Goal: Task Accomplishment & Management: Manage account settings

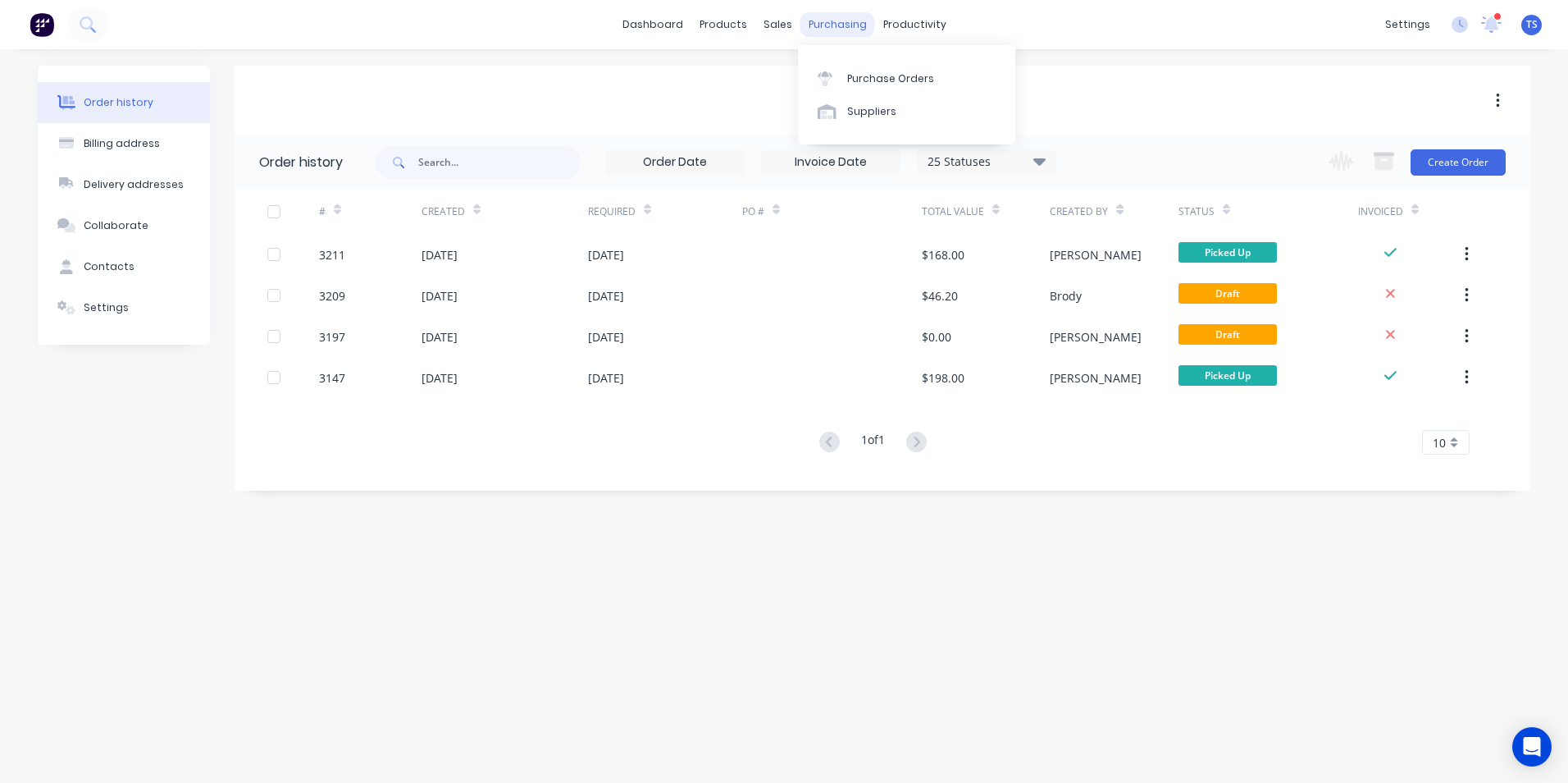
click at [851, 25] on div "purchasing" at bounding box center [837, 25] width 75 height 25
click at [902, 80] on div "Purchase Orders" at bounding box center [890, 78] width 87 height 15
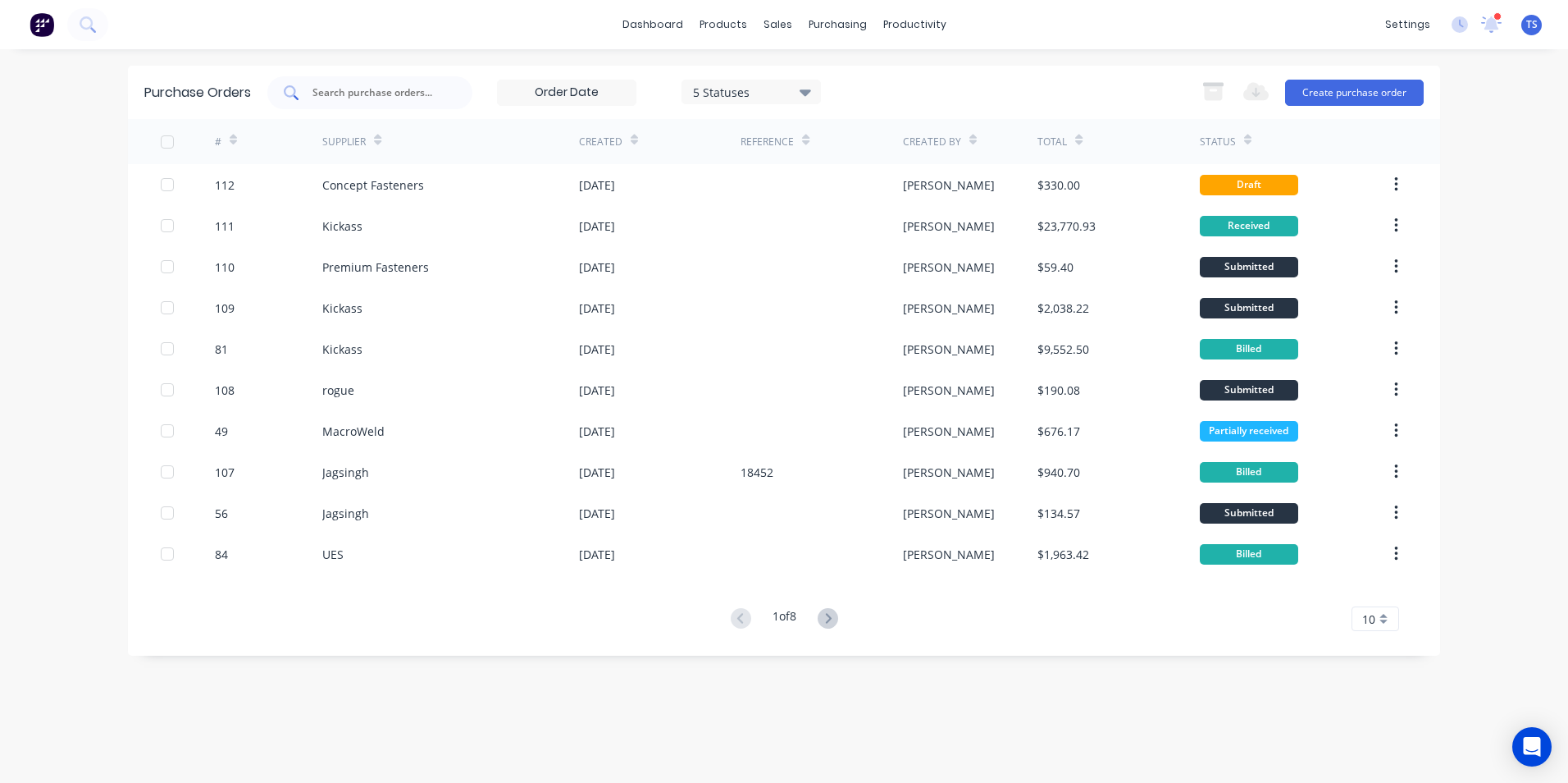
click at [352, 90] on input "text" at bounding box center [379, 92] width 136 height 17
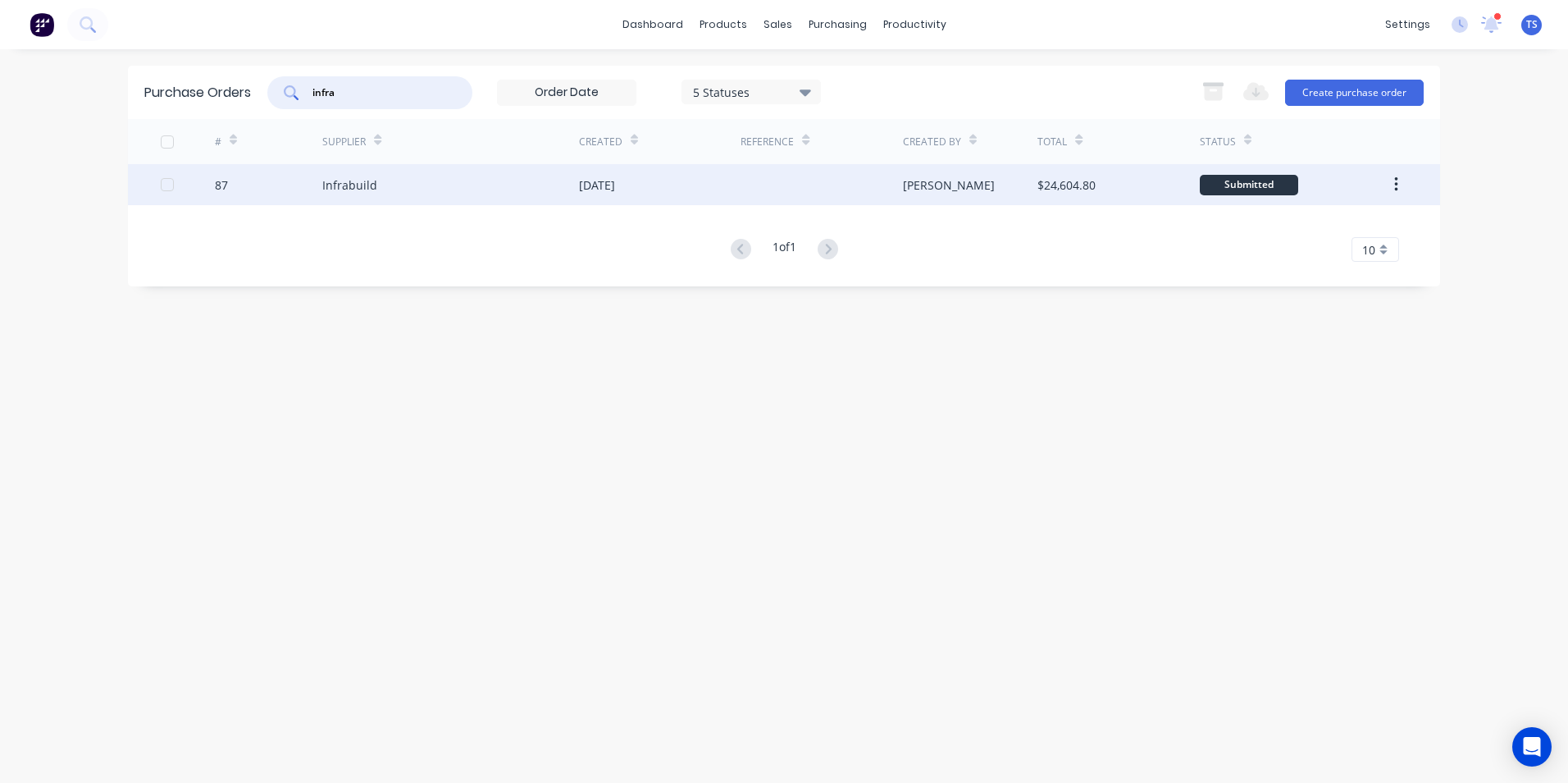
type input "infra"
click at [367, 183] on div "Infrabuild" at bounding box center [350, 185] width 55 height 18
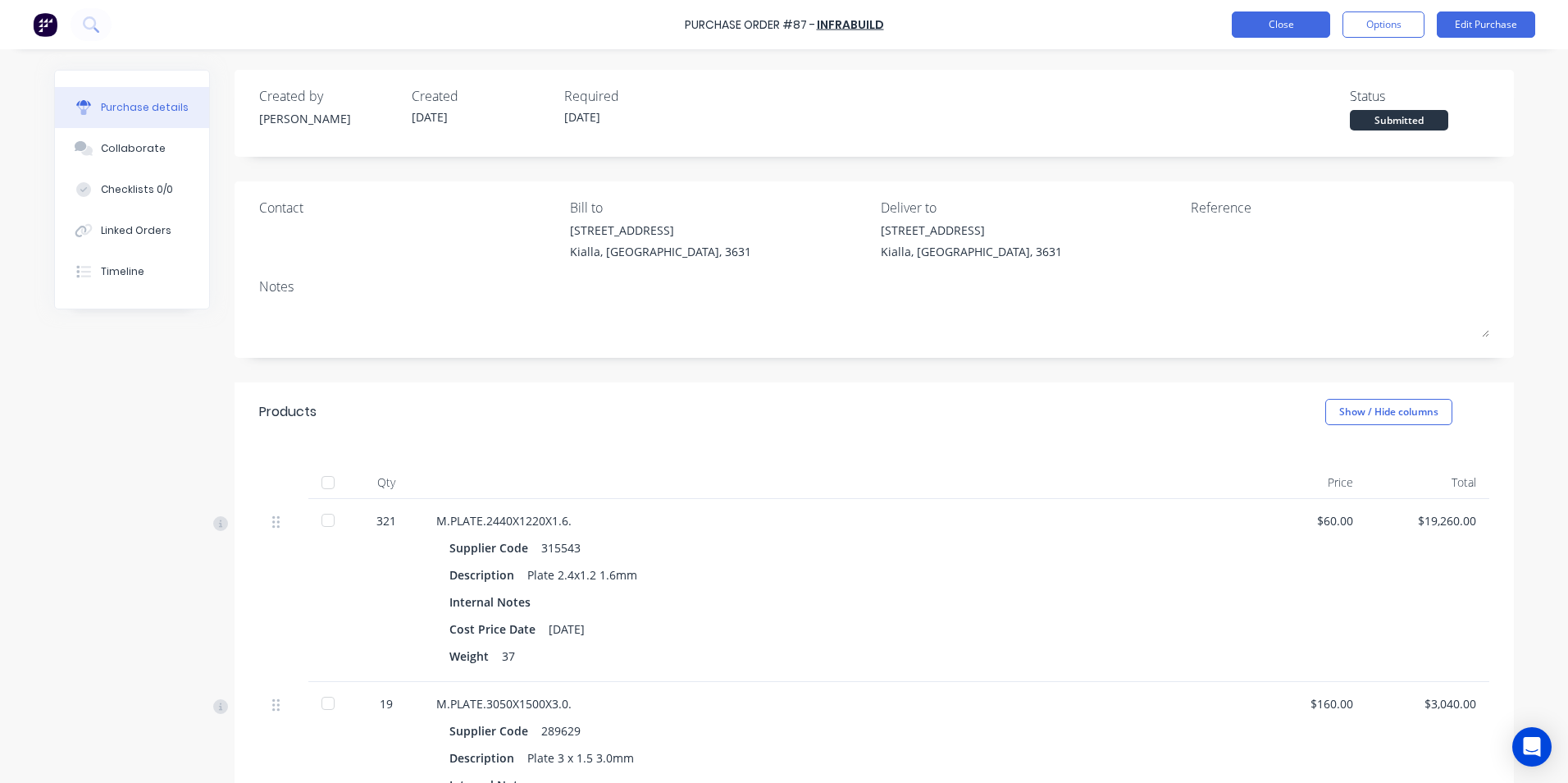
click at [1273, 19] on button "Close" at bounding box center [1281, 25] width 99 height 26
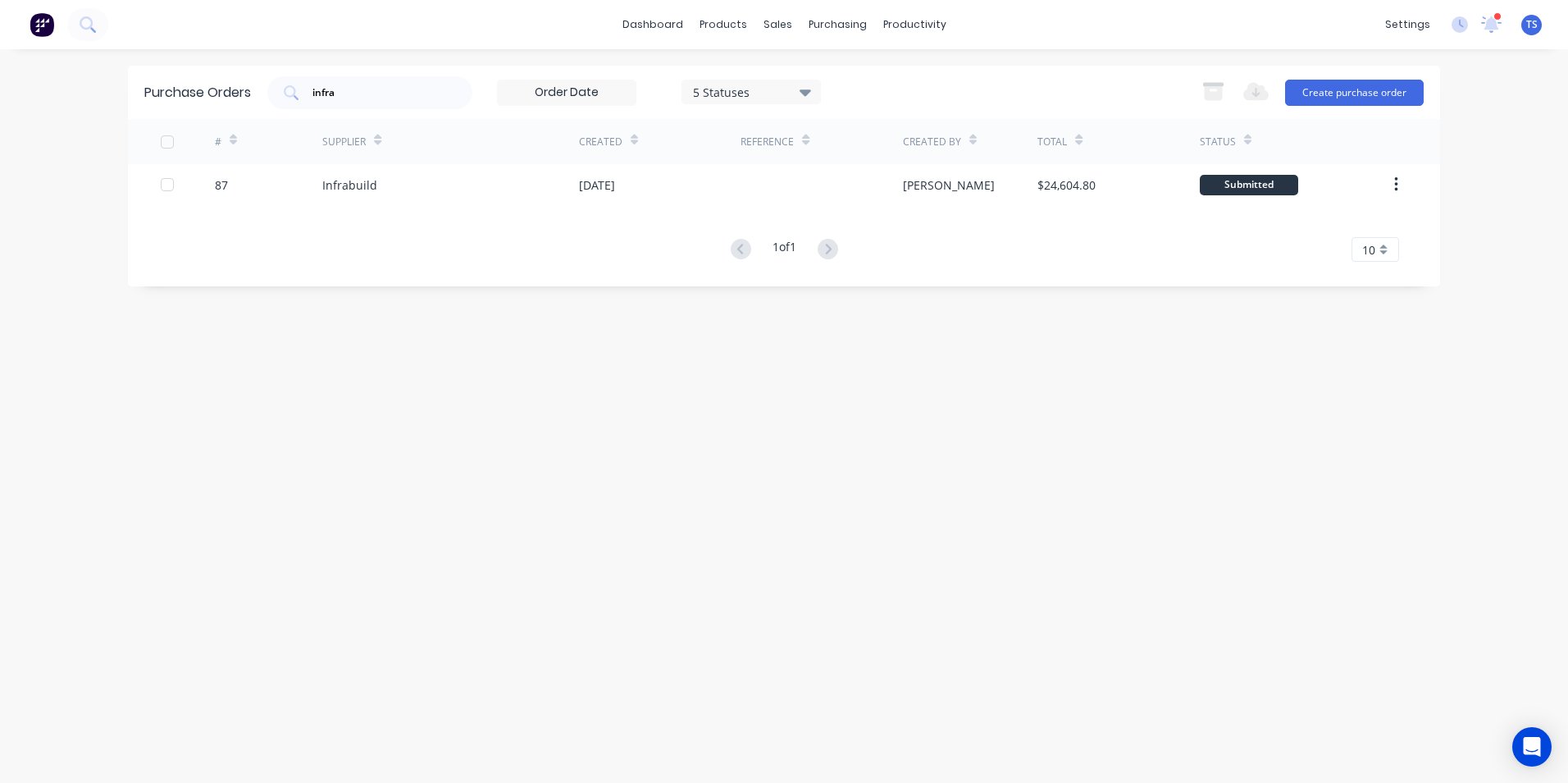
click at [1179, 490] on div "Purchase Orders infra 5 Statuses 5 Statuses Export to Excel (XLSX) Create purch…" at bounding box center [784, 417] width 1313 height 701
click at [891, 73] on div "Purchase Orders" at bounding box center [890, 78] width 87 height 15
click at [338, 92] on input "infra" at bounding box center [379, 92] width 136 height 17
type input "i"
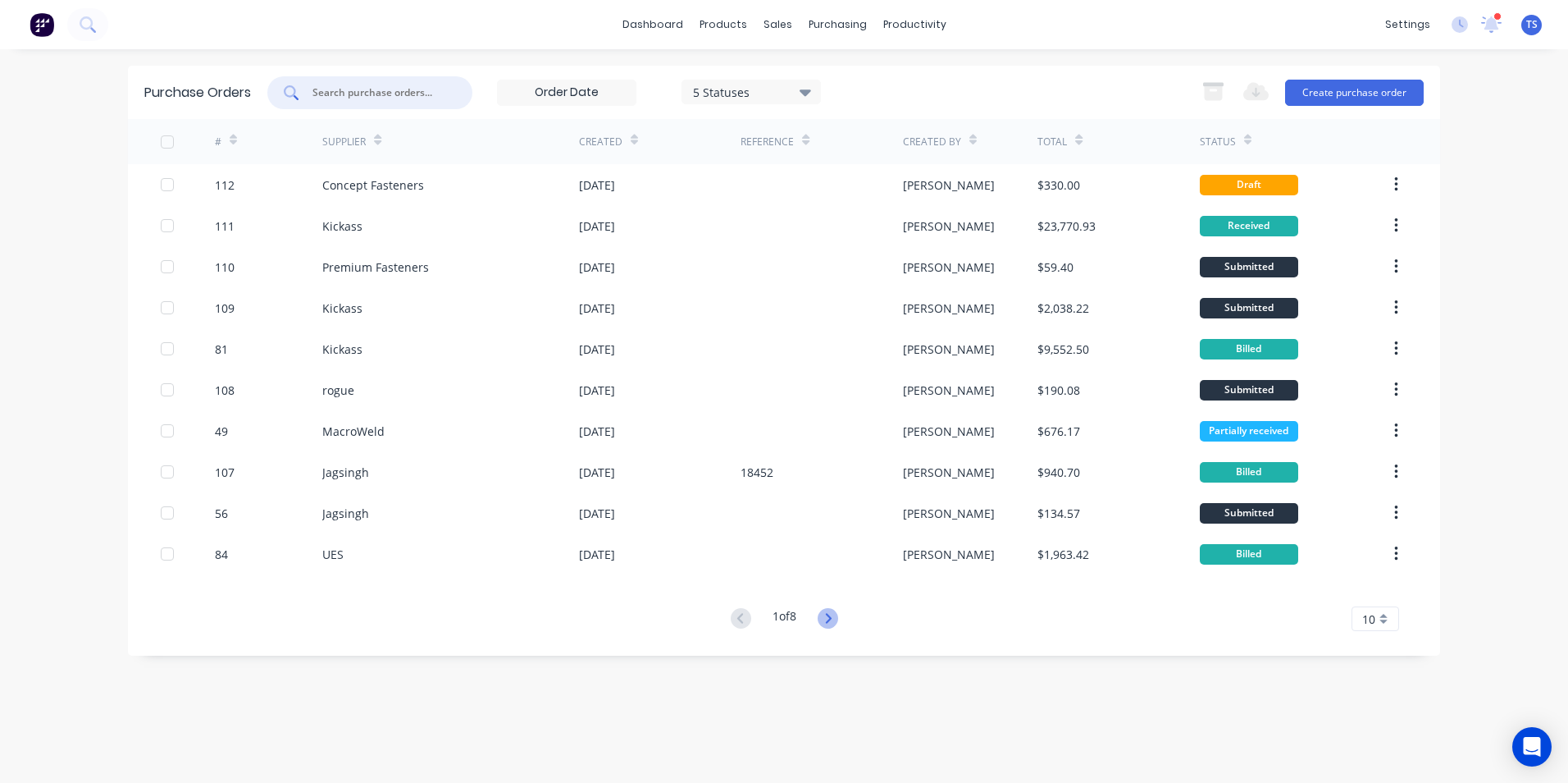
click at [835, 618] on icon at bounding box center [828, 617] width 20 height 20
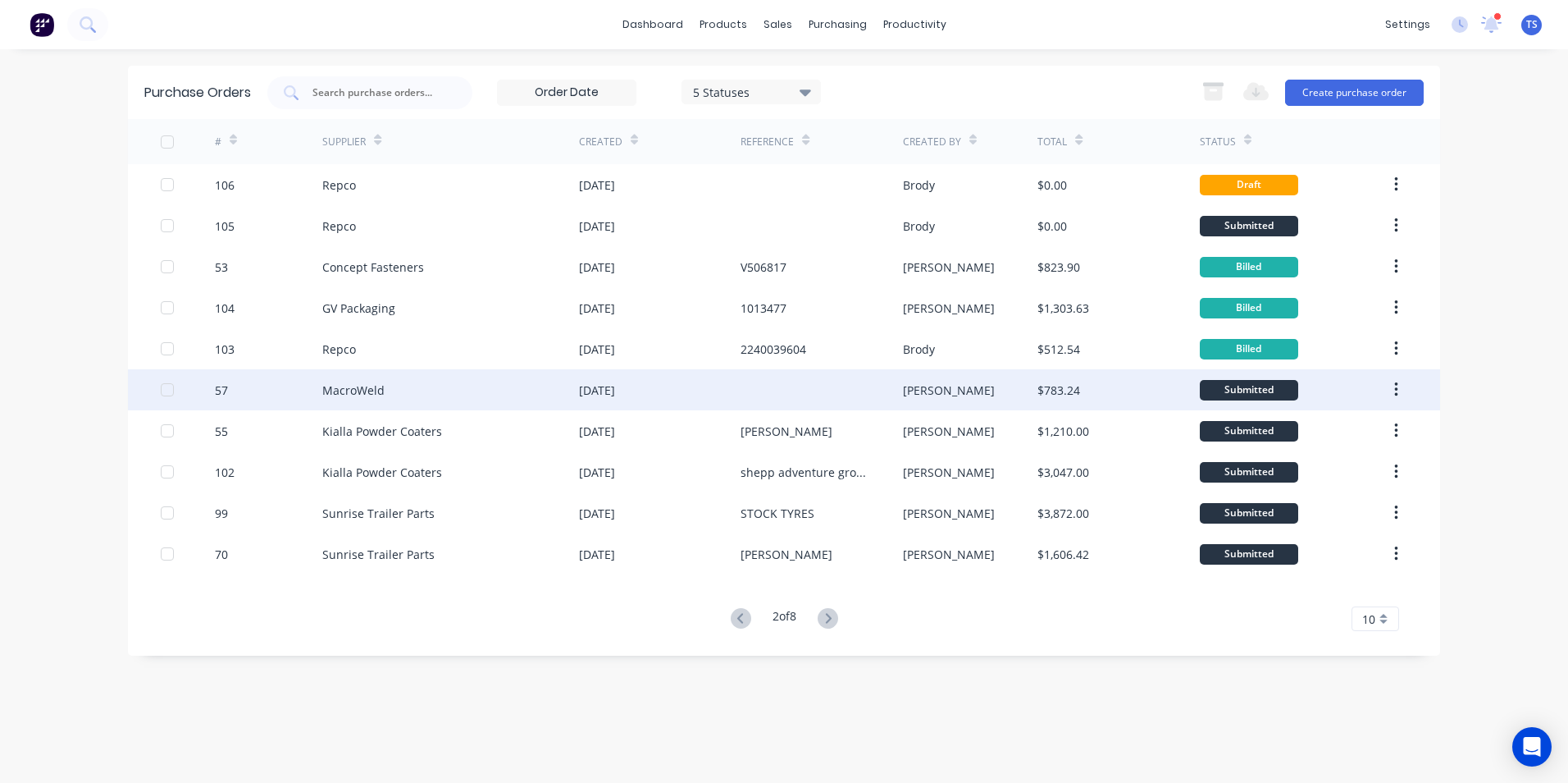
click at [362, 390] on div "MacroWeld" at bounding box center [353, 390] width 63 height 18
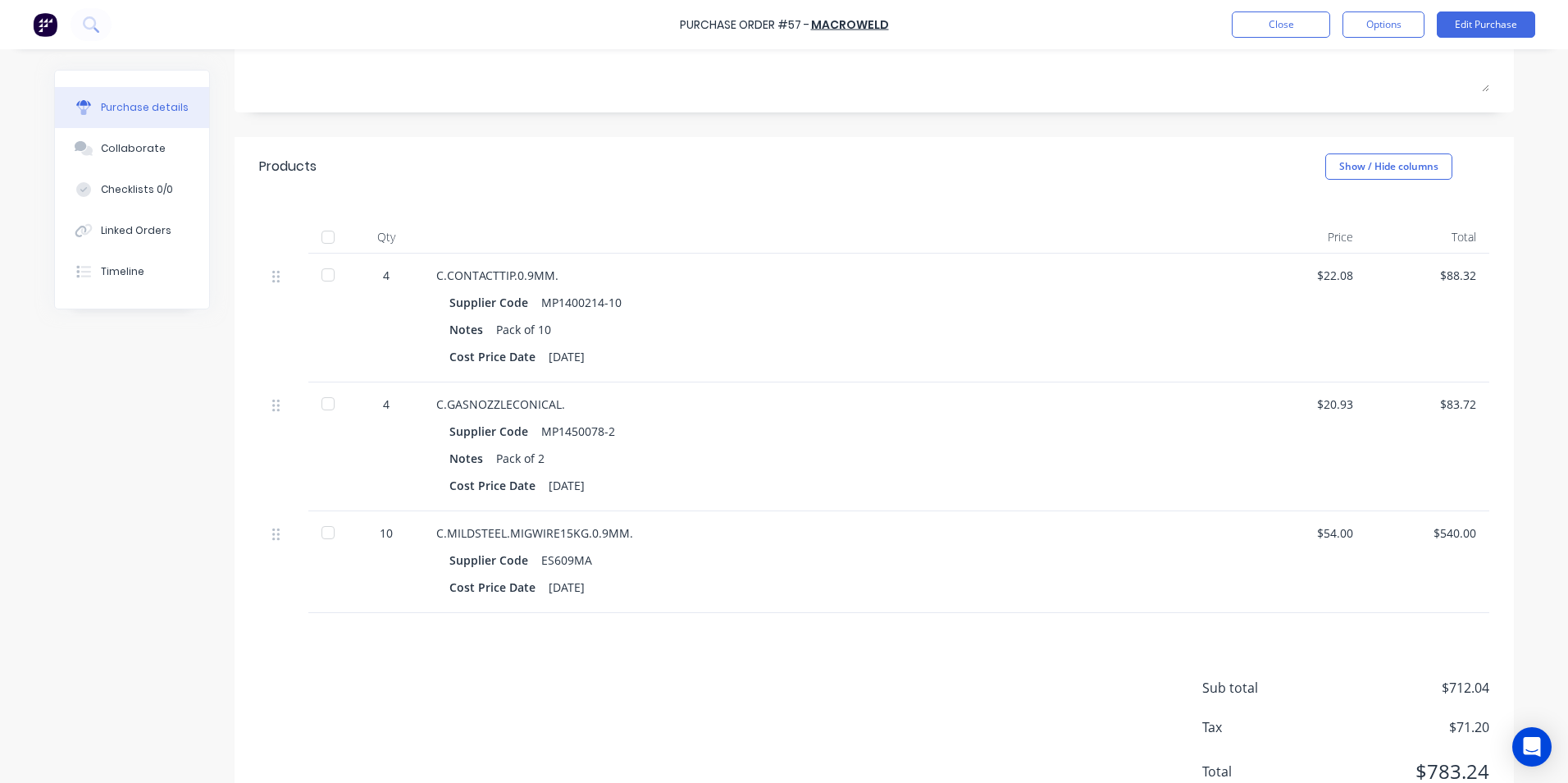
scroll to position [246, 0]
click at [320, 532] on div at bounding box center [328, 531] width 33 height 33
click at [320, 404] on div at bounding box center [328, 403] width 33 height 33
click at [321, 277] on div at bounding box center [328, 274] width 33 height 33
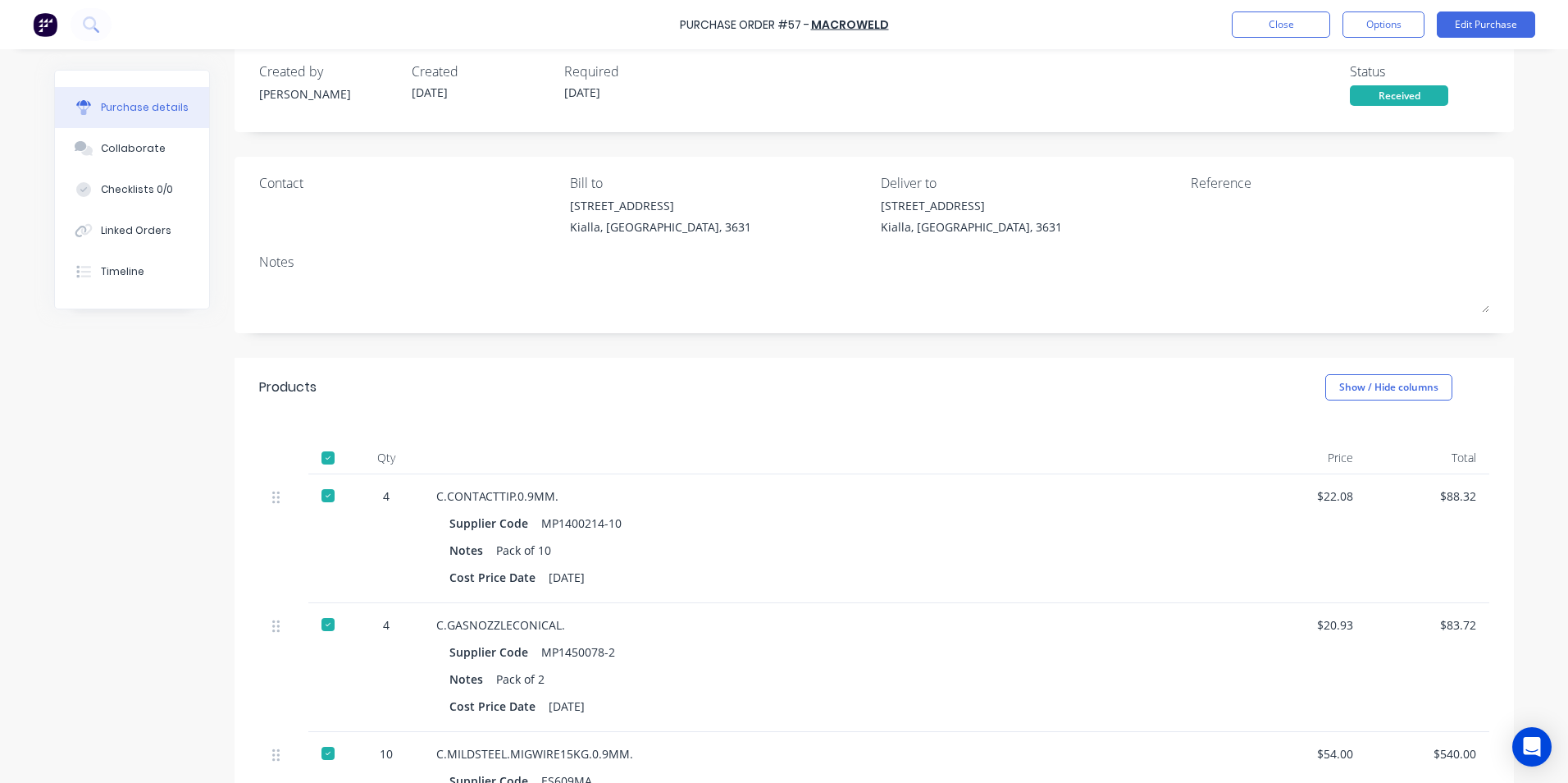
scroll to position [0, 0]
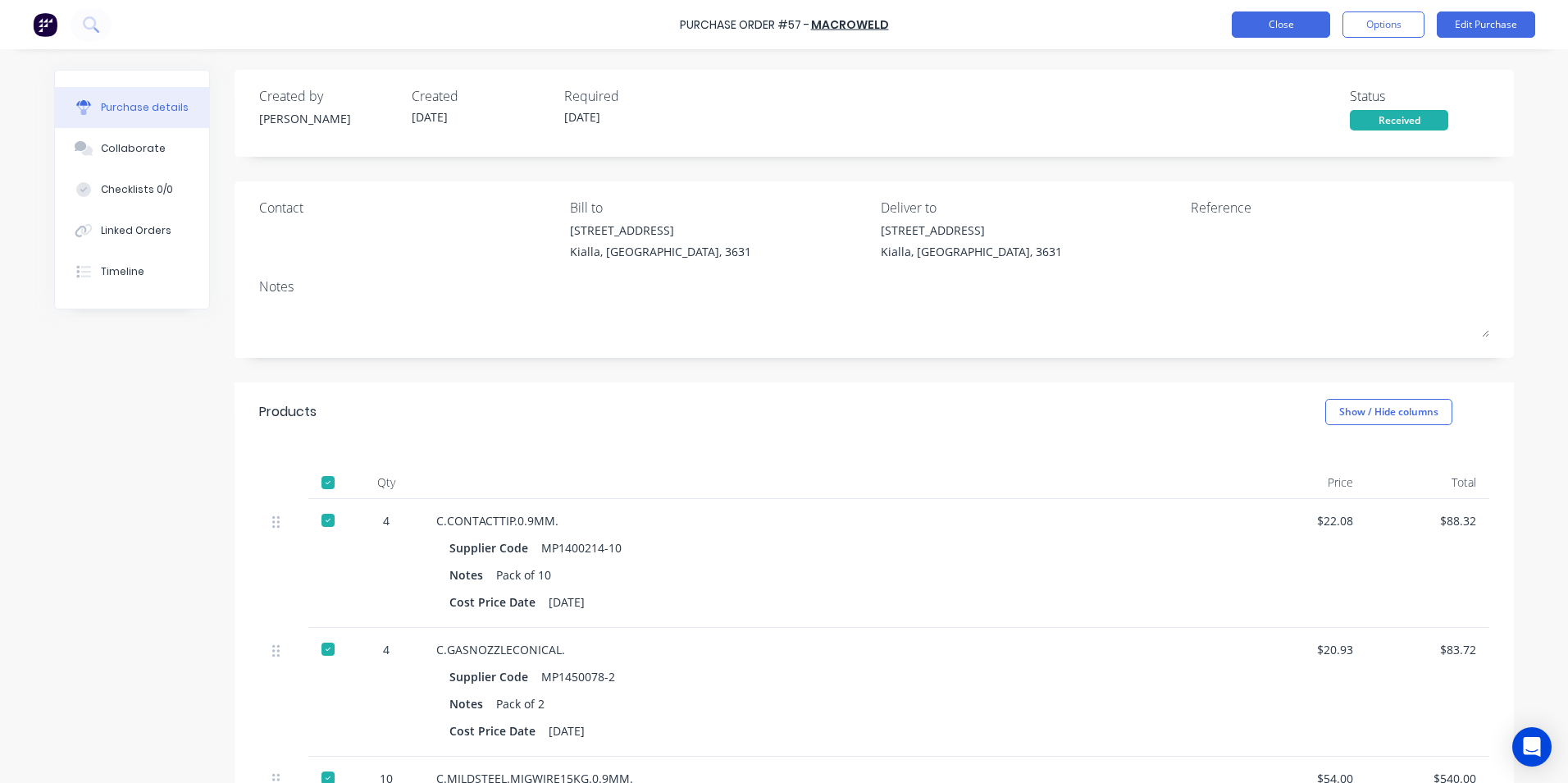
click at [1313, 25] on button "Close" at bounding box center [1281, 25] width 99 height 26
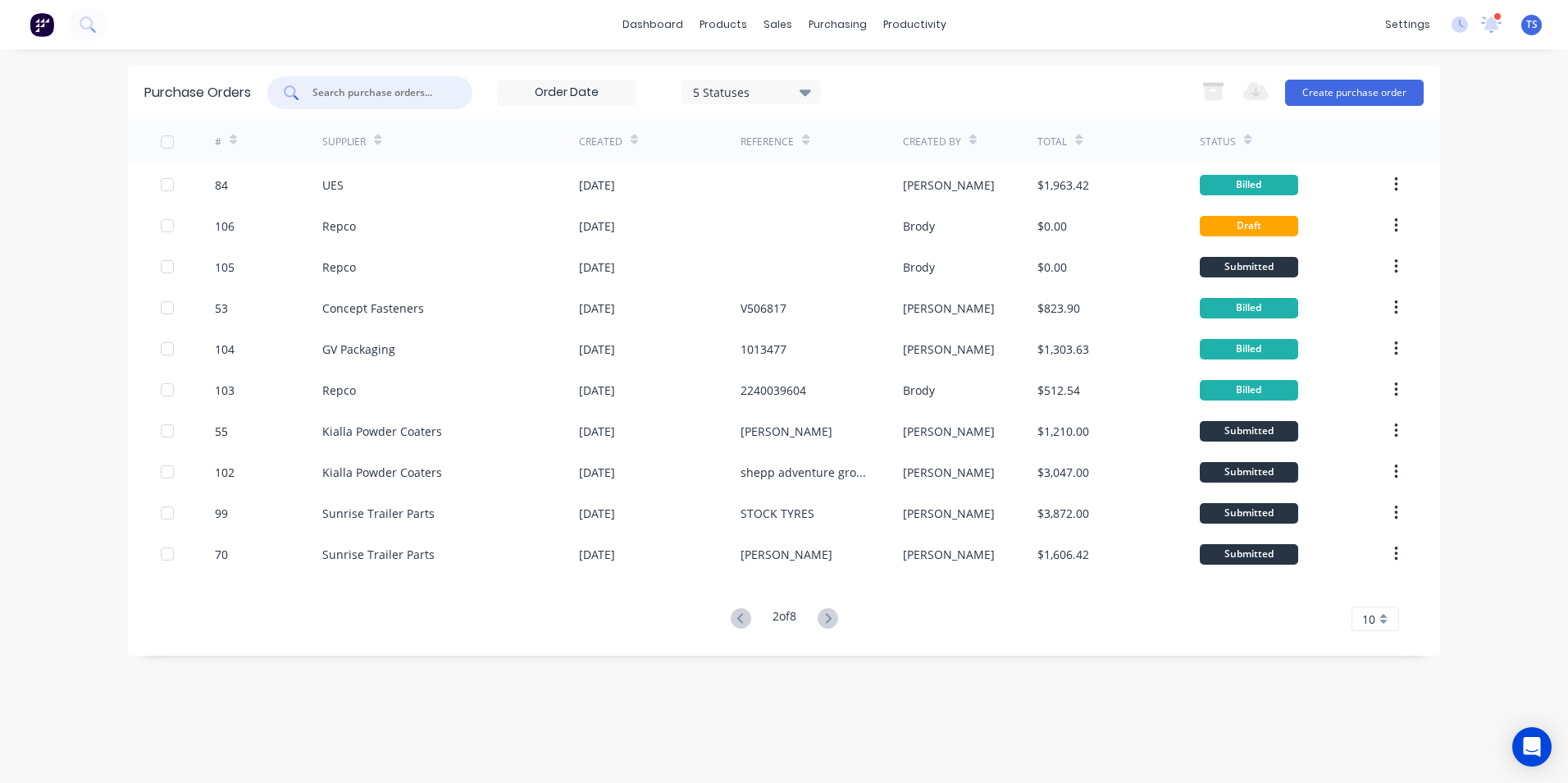
click at [322, 98] on input "text" at bounding box center [379, 92] width 136 height 17
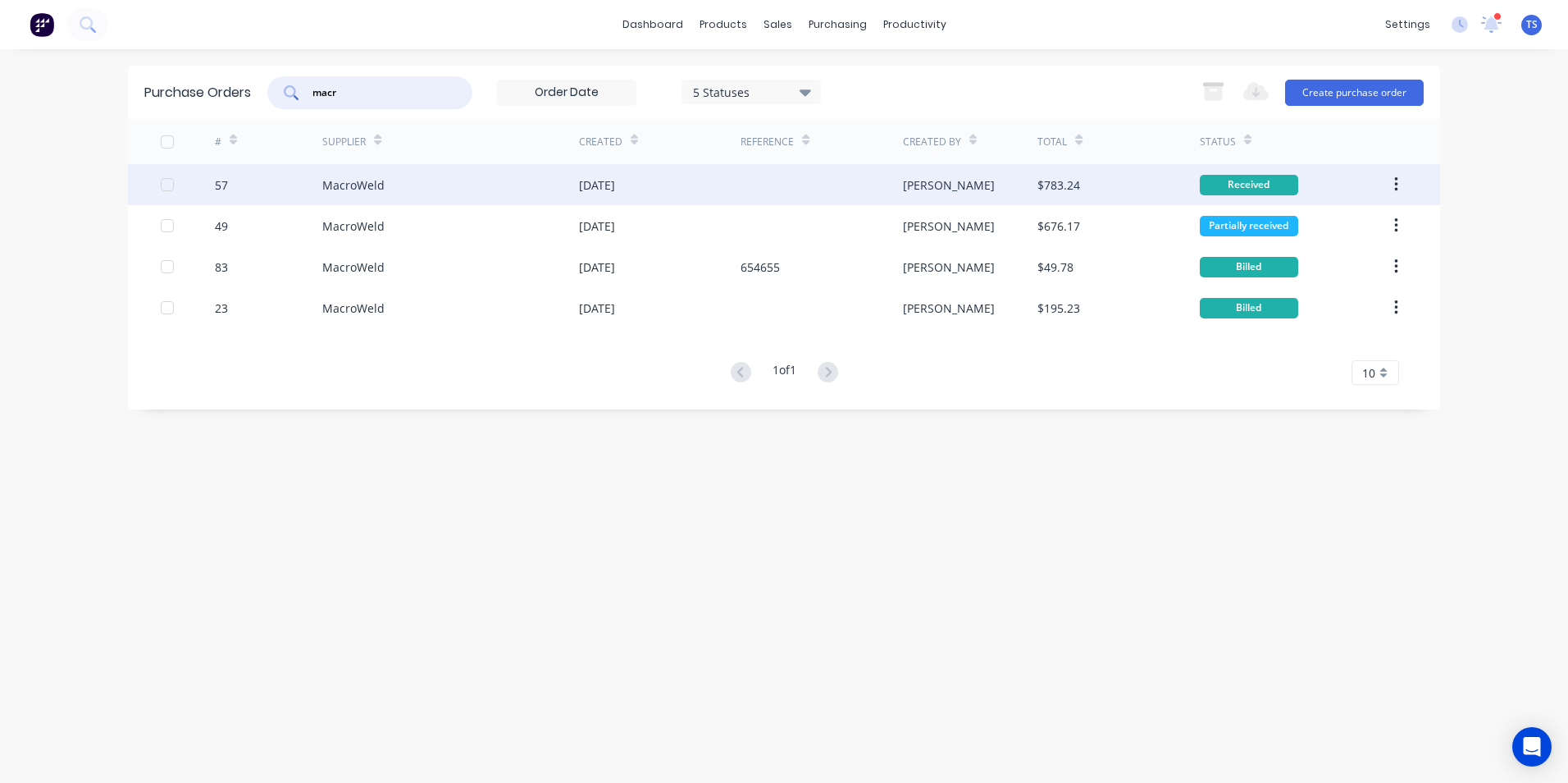
type input "macr"
click at [333, 185] on div "MacroWeld" at bounding box center [353, 185] width 63 height 18
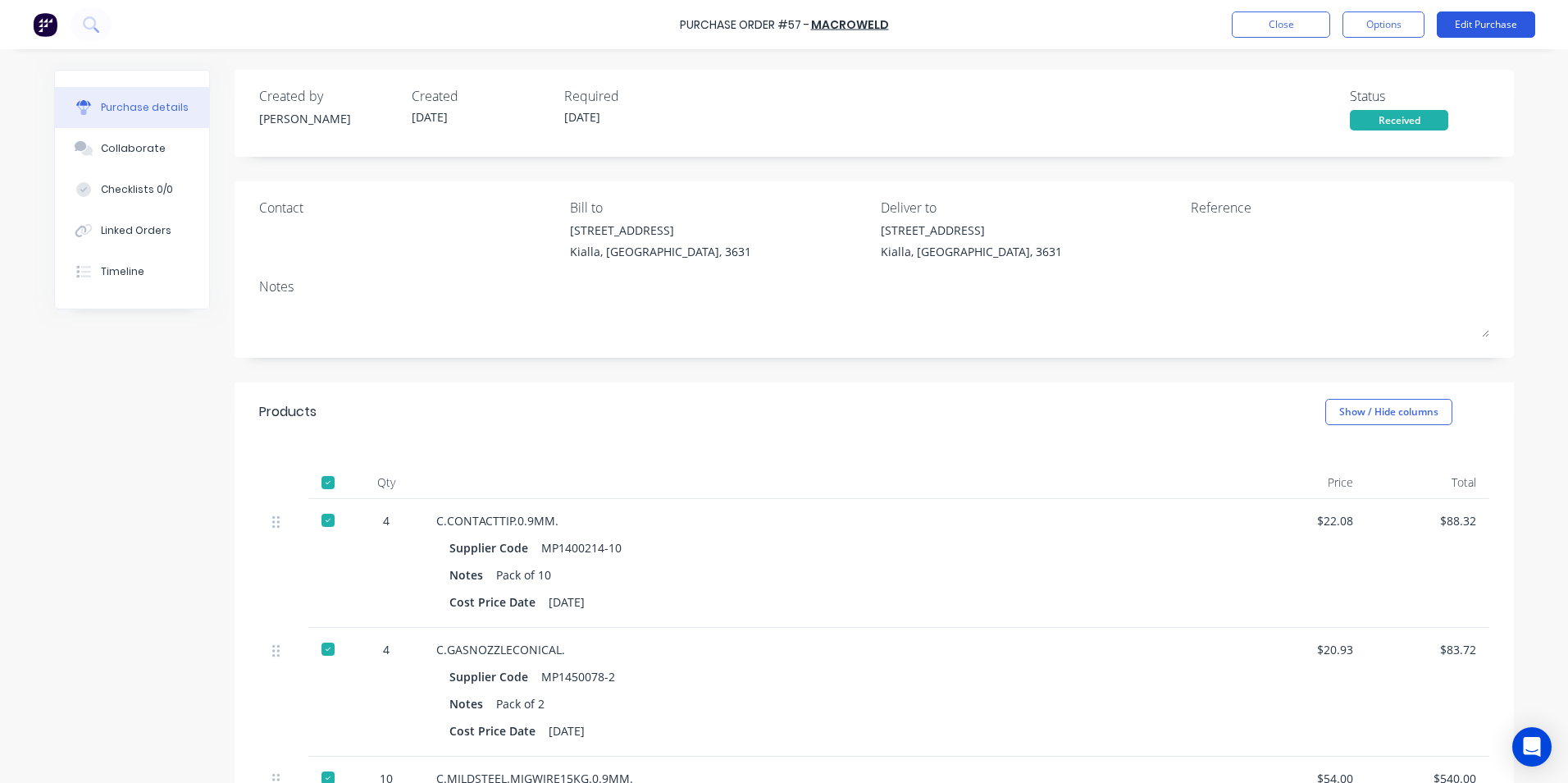
click at [1489, 32] on button "Edit Purchase" at bounding box center [1486, 25] width 99 height 26
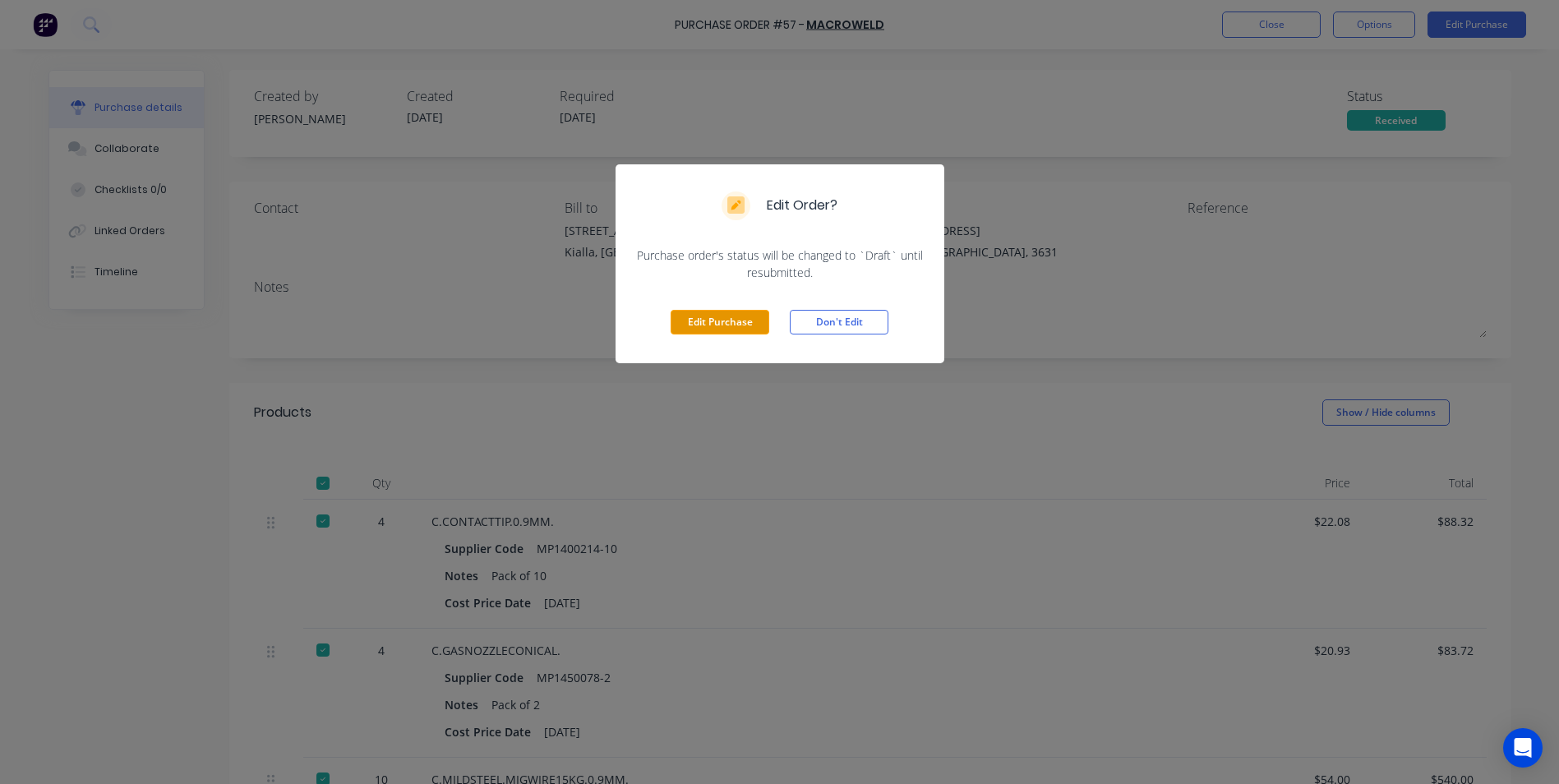
click at [715, 323] on button "Edit Purchase" at bounding box center [720, 322] width 99 height 25
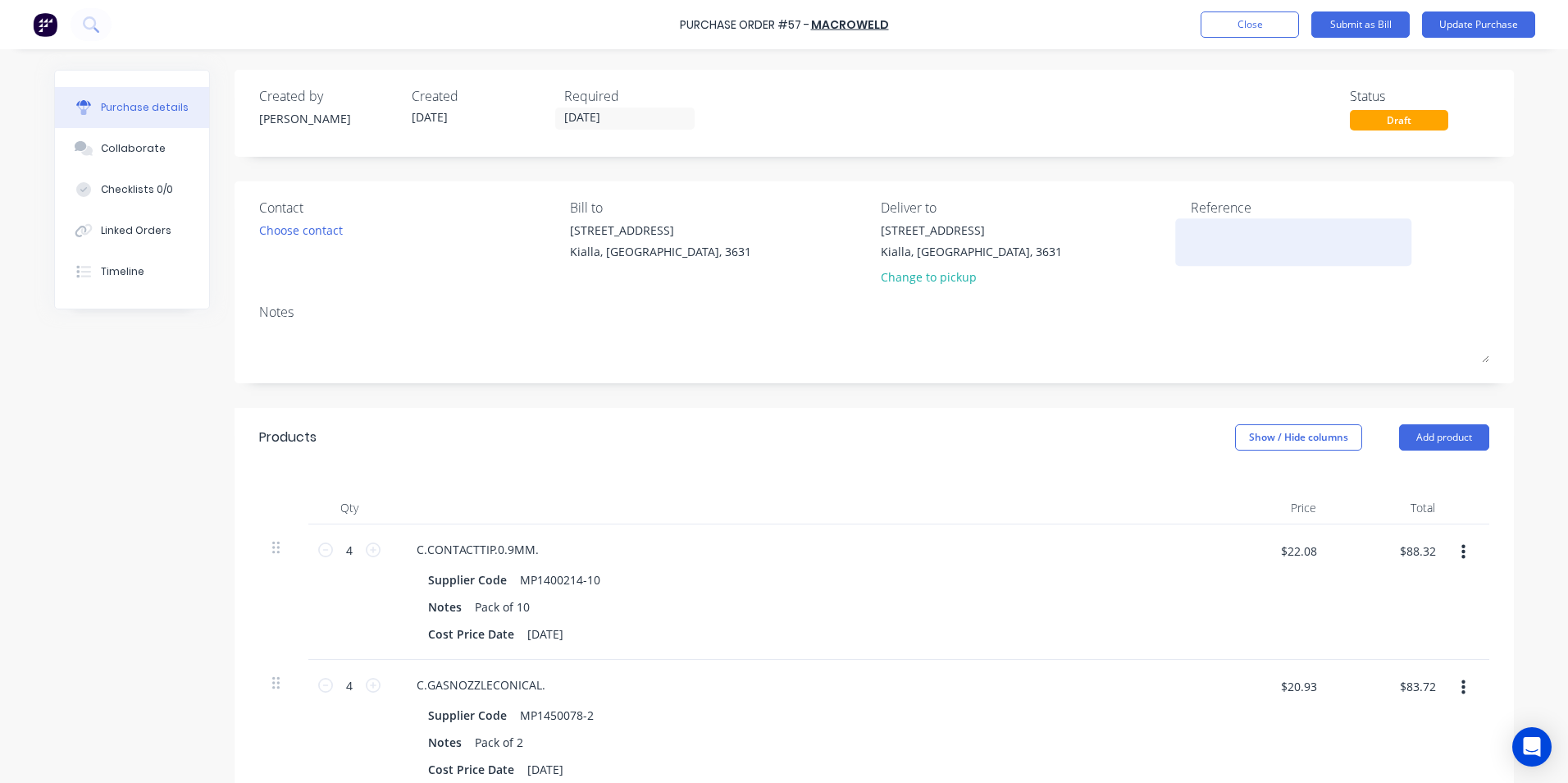
click at [1191, 241] on textarea at bounding box center [1293, 240] width 205 height 37
type textarea "654710"
type textarea "x"
type textarea "654710"
drag, startPoint x: 613, startPoint y: 117, endPoint x: 556, endPoint y: 115, distance: 57.0
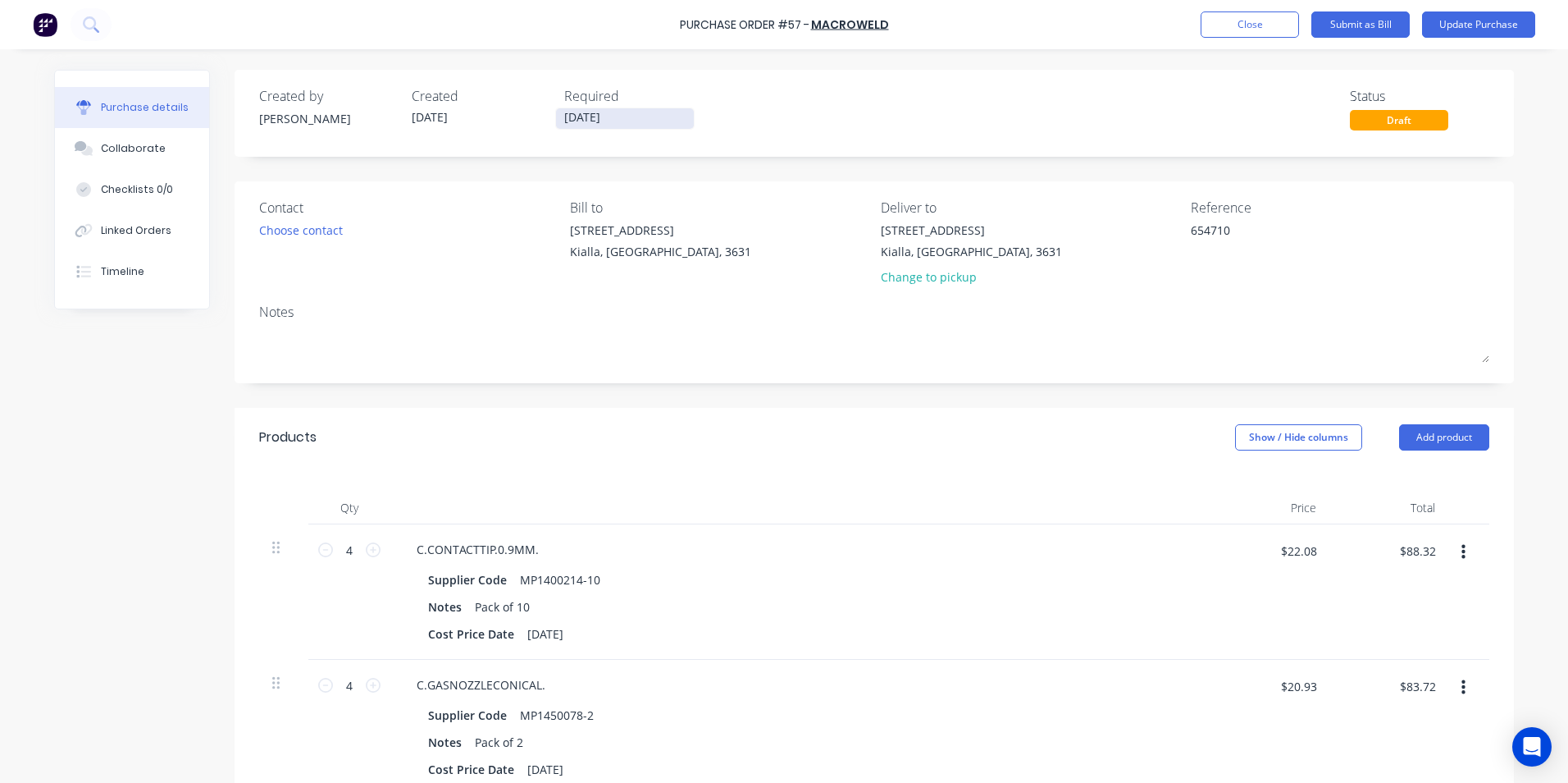
click at [556, 115] on input "[DATE]" at bounding box center [625, 118] width 138 height 20
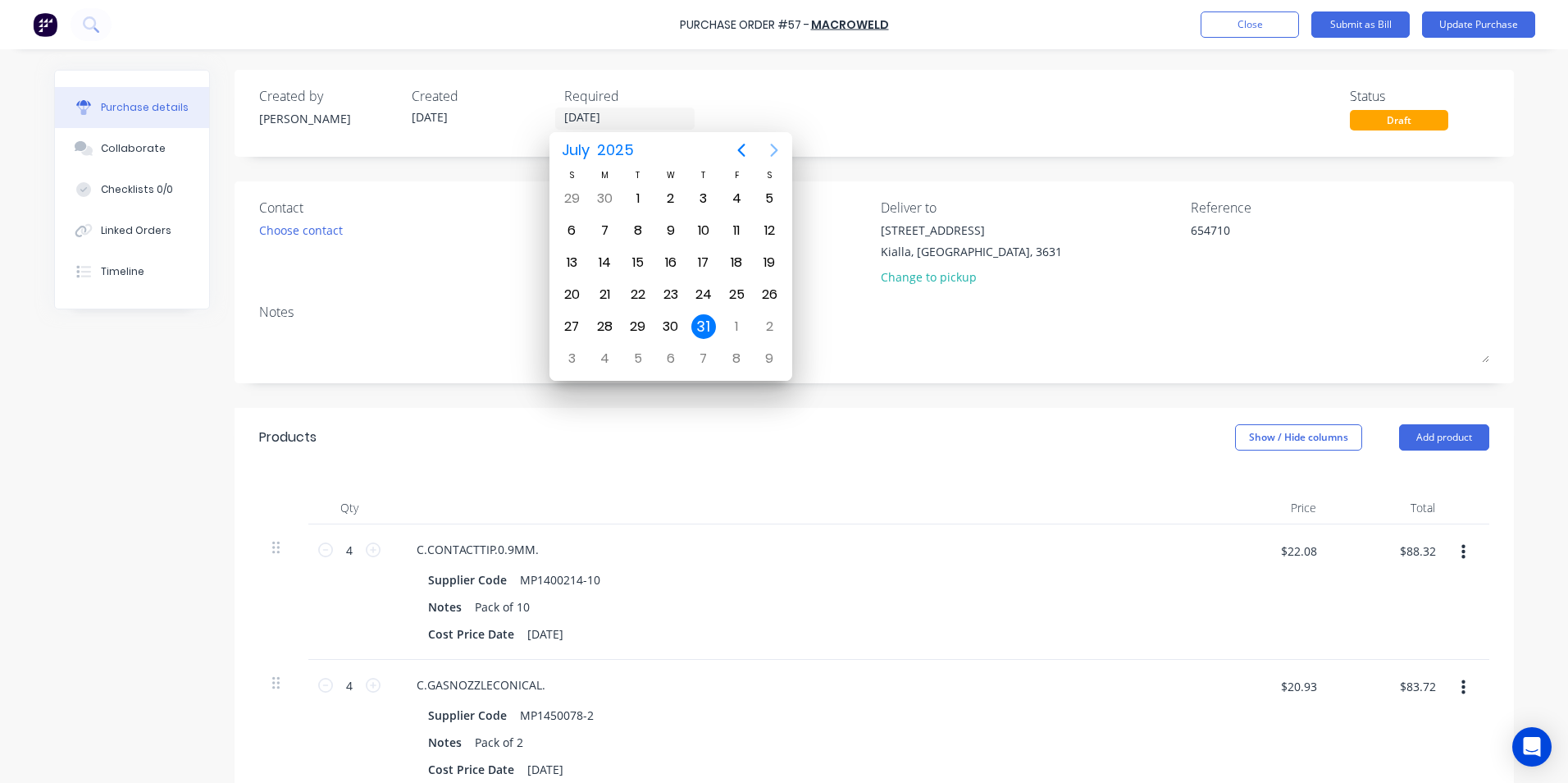
click at [772, 147] on icon "Next page" at bounding box center [774, 150] width 19 height 19
click at [774, 148] on icon "Next page" at bounding box center [775, 150] width 7 height 13
click at [574, 329] on div "28" at bounding box center [571, 327] width 25 height 25
type textarea "x"
type input "[DATE]"
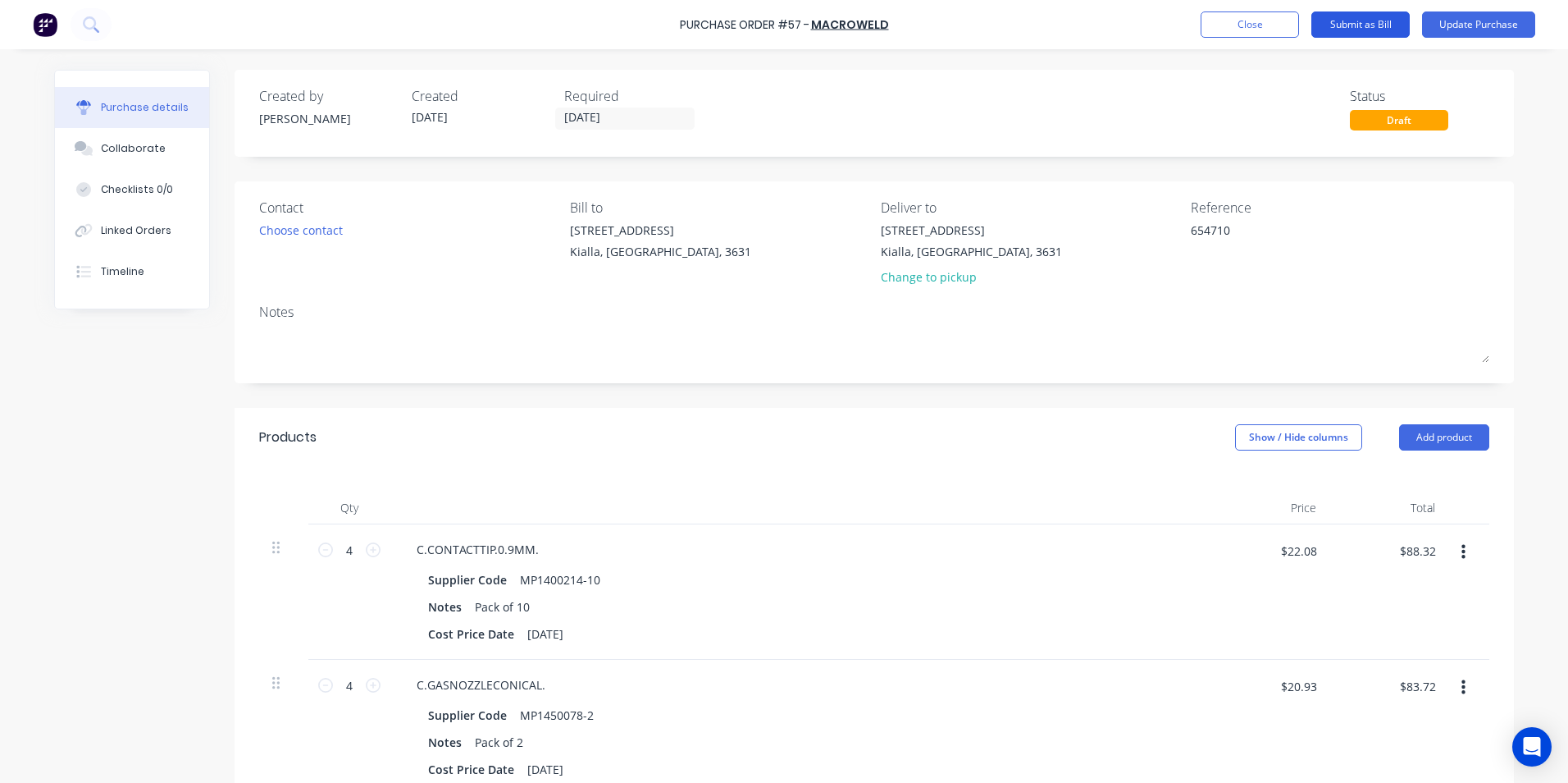
click at [1359, 25] on button "Submit as Bill" at bounding box center [1361, 25] width 99 height 26
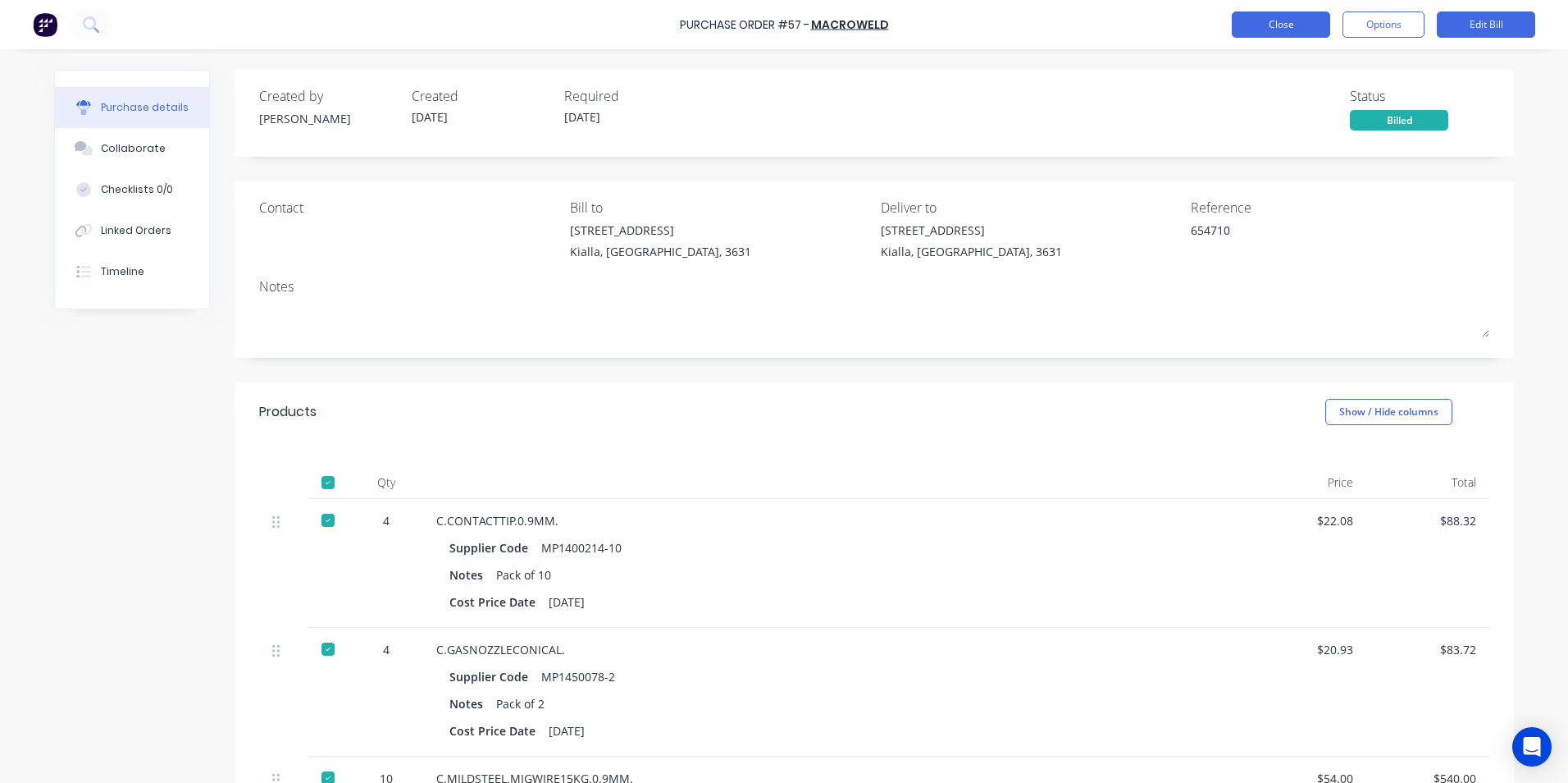
click at [1281, 20] on button "Close" at bounding box center [1281, 25] width 99 height 26
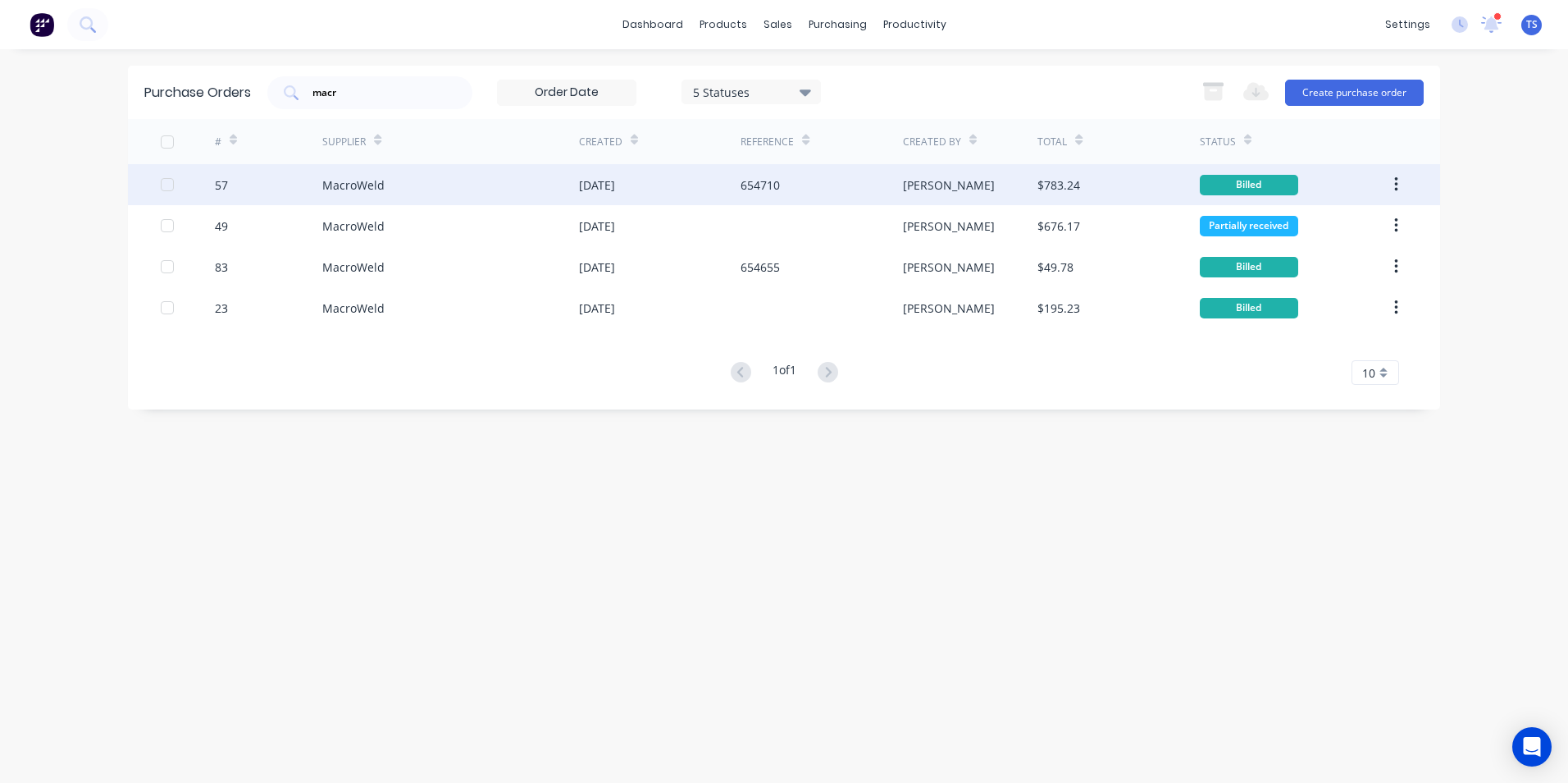
click at [365, 185] on div "MacroWeld" at bounding box center [353, 185] width 63 height 18
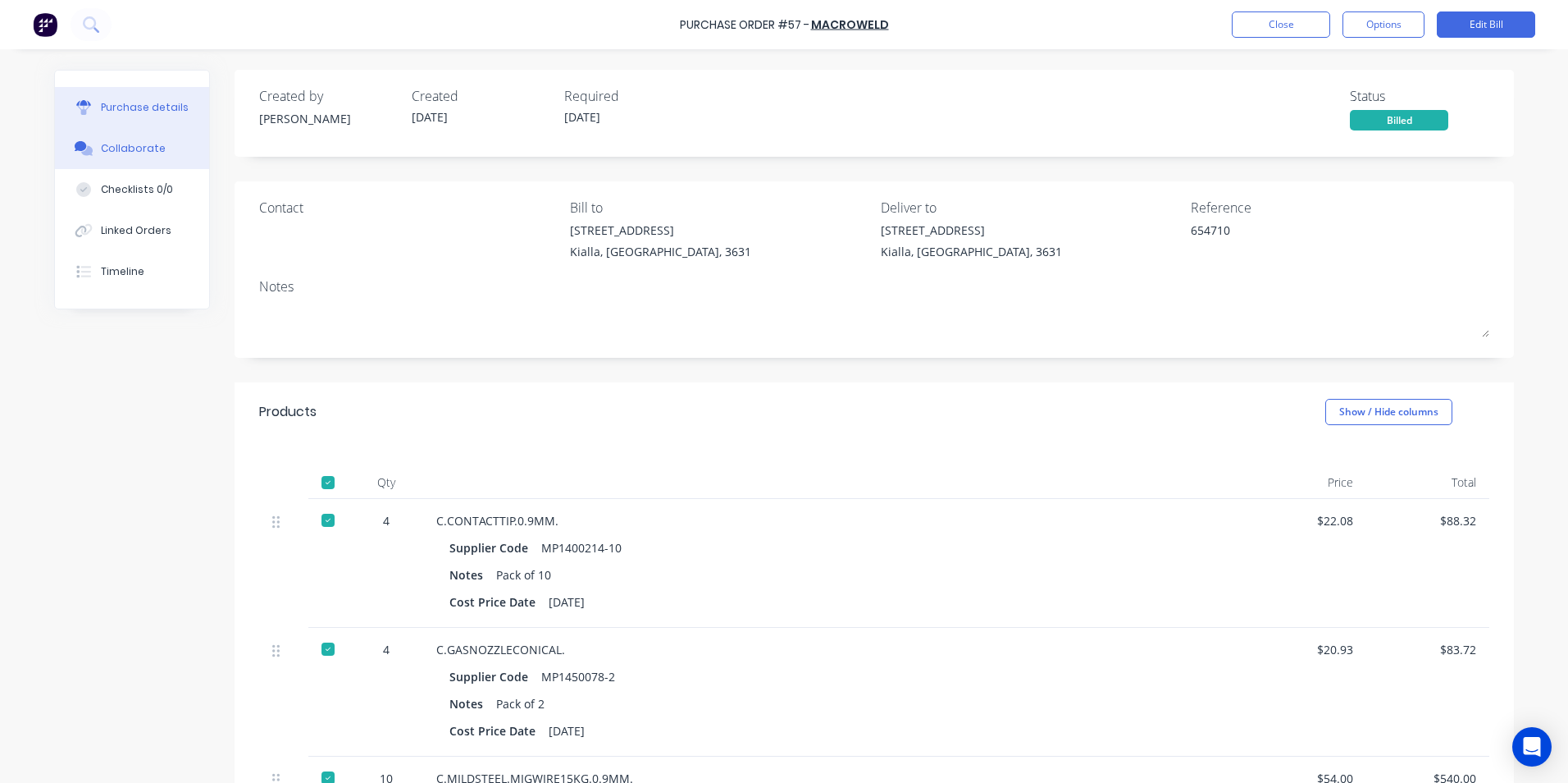
click at [129, 144] on div "Collaborate" at bounding box center [134, 148] width 65 height 15
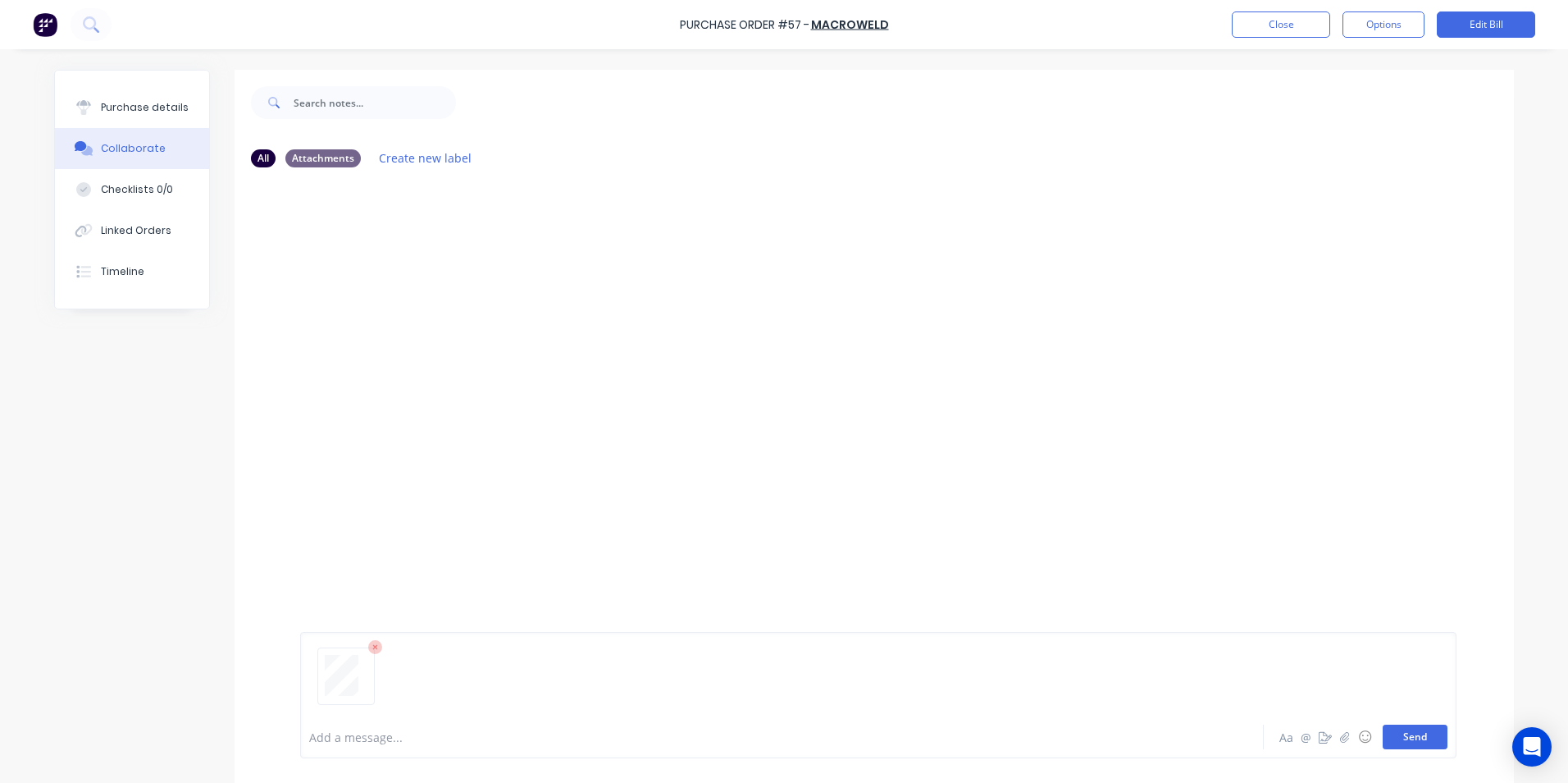
click at [1417, 738] on button "Send" at bounding box center [1416, 737] width 65 height 25
click at [1421, 739] on button "Send" at bounding box center [1416, 737] width 65 height 25
click at [130, 108] on div "Purchase details" at bounding box center [145, 107] width 88 height 15
type textarea "x"
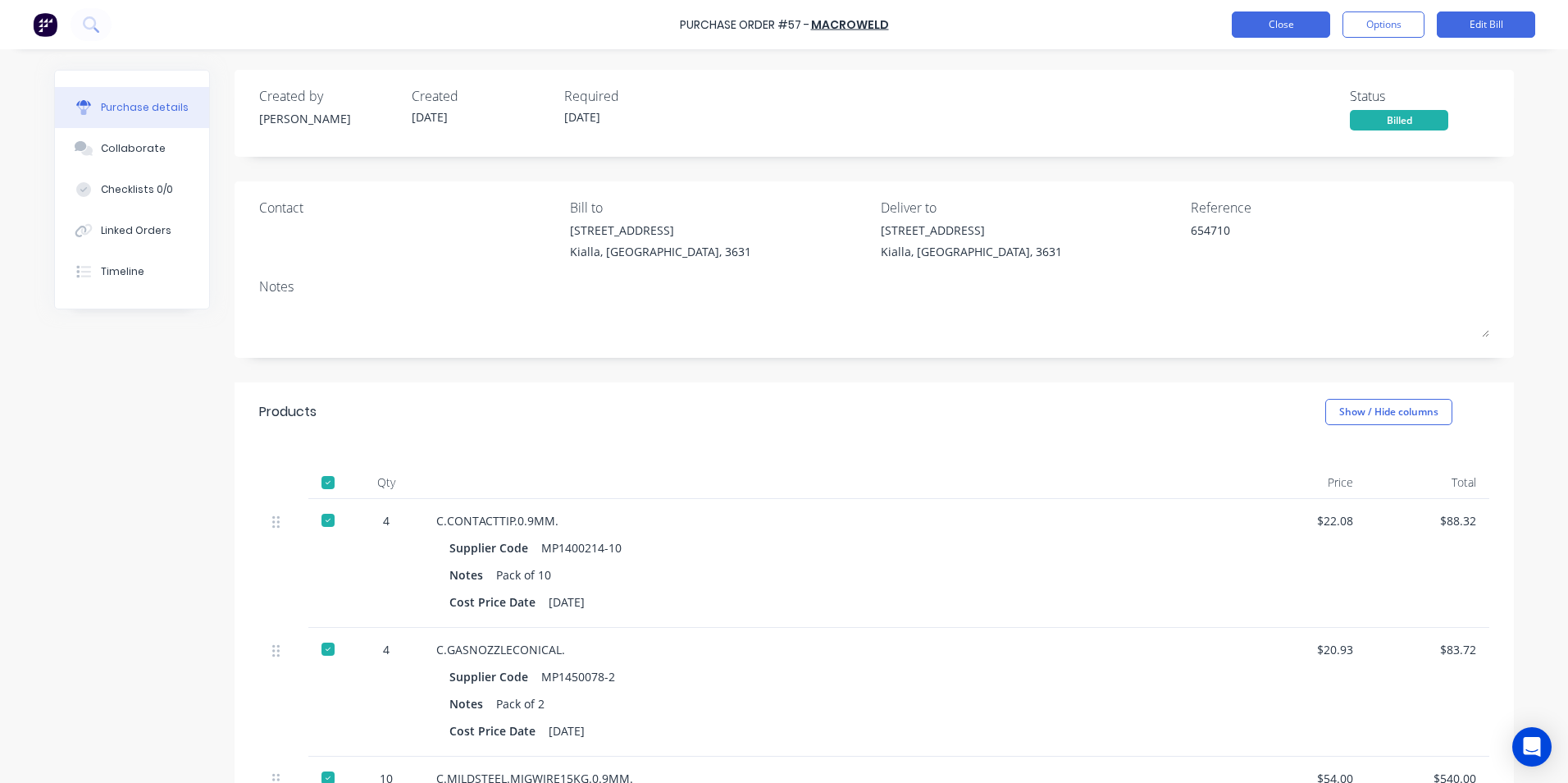
click at [1314, 22] on button "Close" at bounding box center [1281, 25] width 99 height 26
